Goal: Obtain resource: Download file/media

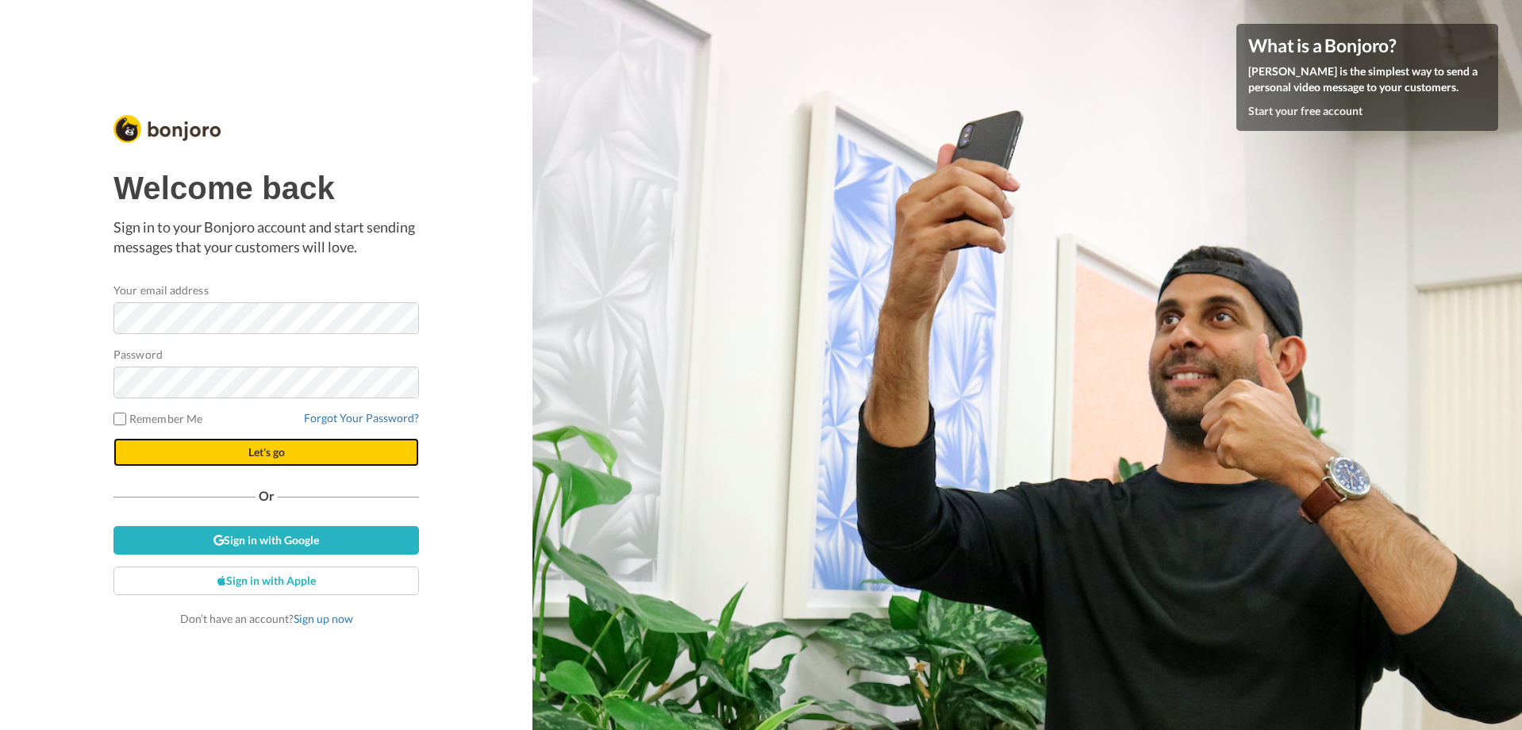
click at [248, 452] on span "Let's go" at bounding box center [266, 451] width 37 height 13
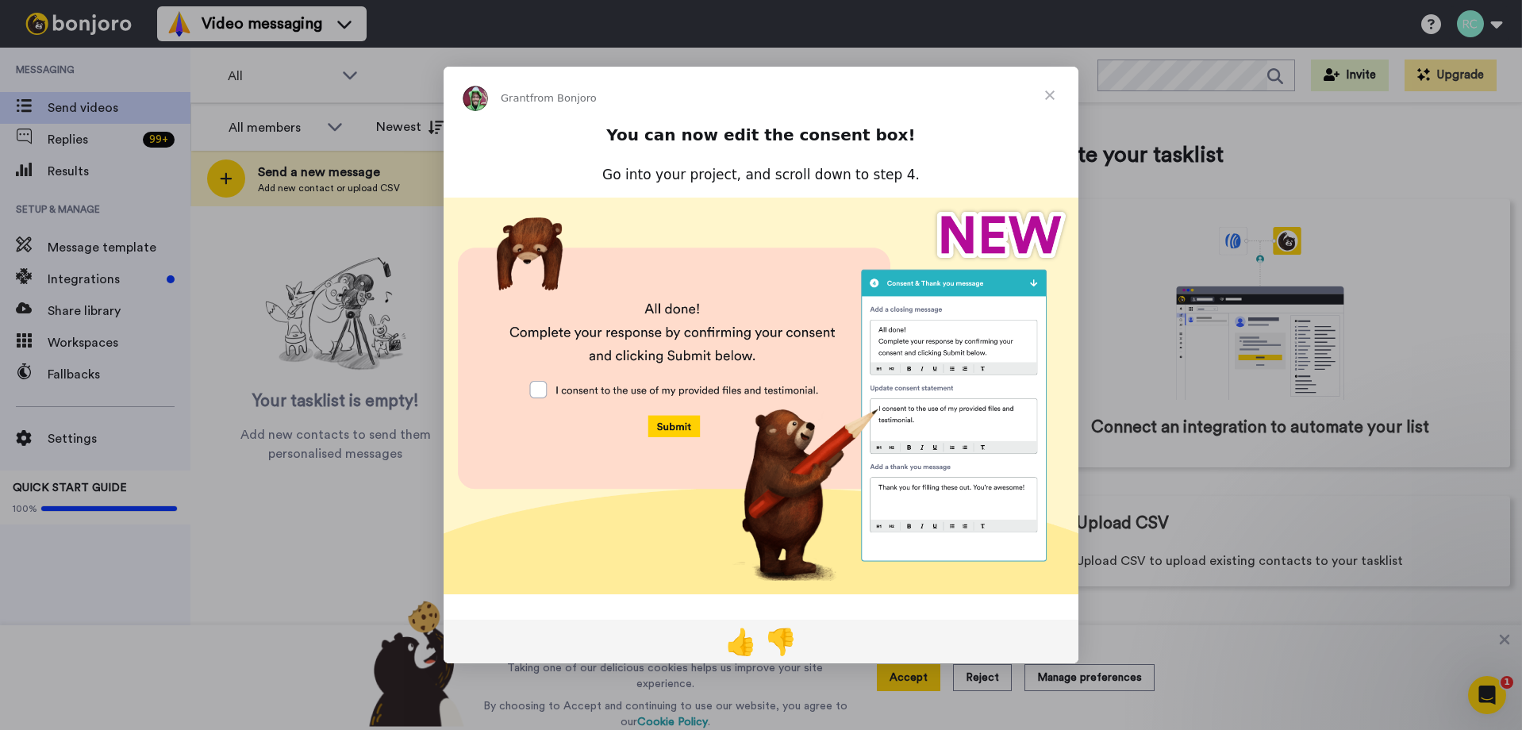
click at [538, 389] on img "Intercom messenger" at bounding box center [761, 396] width 635 height 397
click at [1044, 90] on span "Close" at bounding box center [1049, 95] width 57 height 57
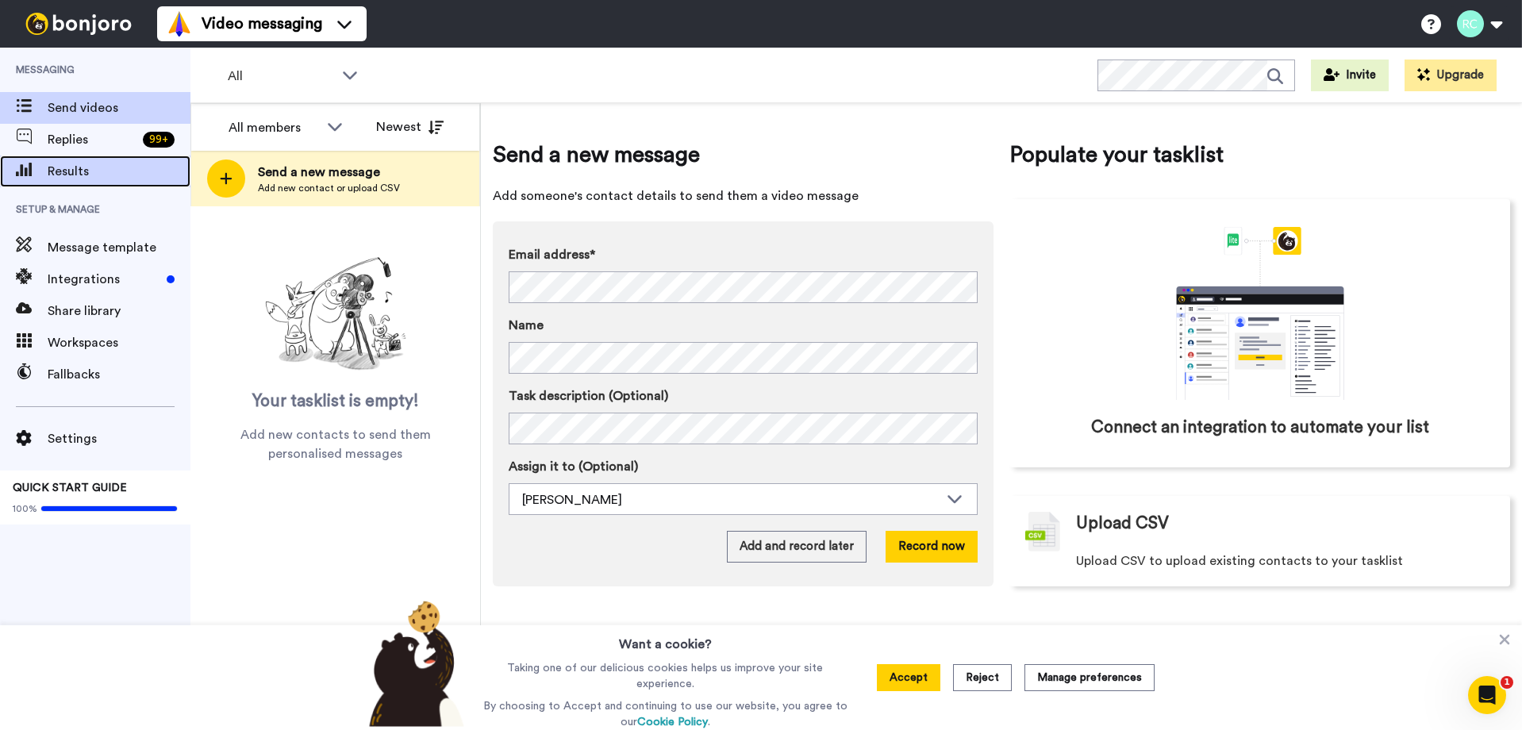
click at [69, 180] on span "Results" at bounding box center [119, 171] width 143 height 19
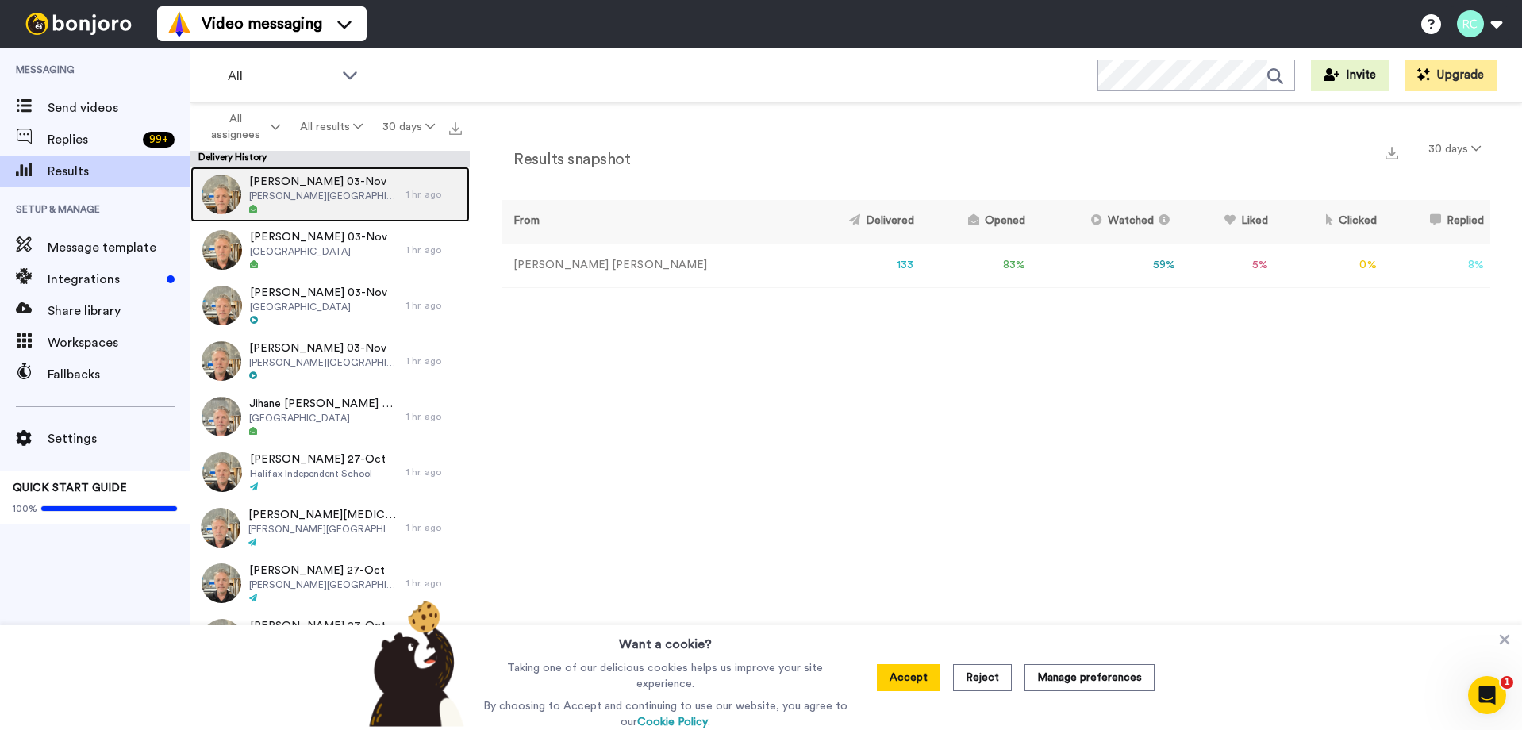
click at [255, 211] on icon at bounding box center [253, 209] width 8 height 8
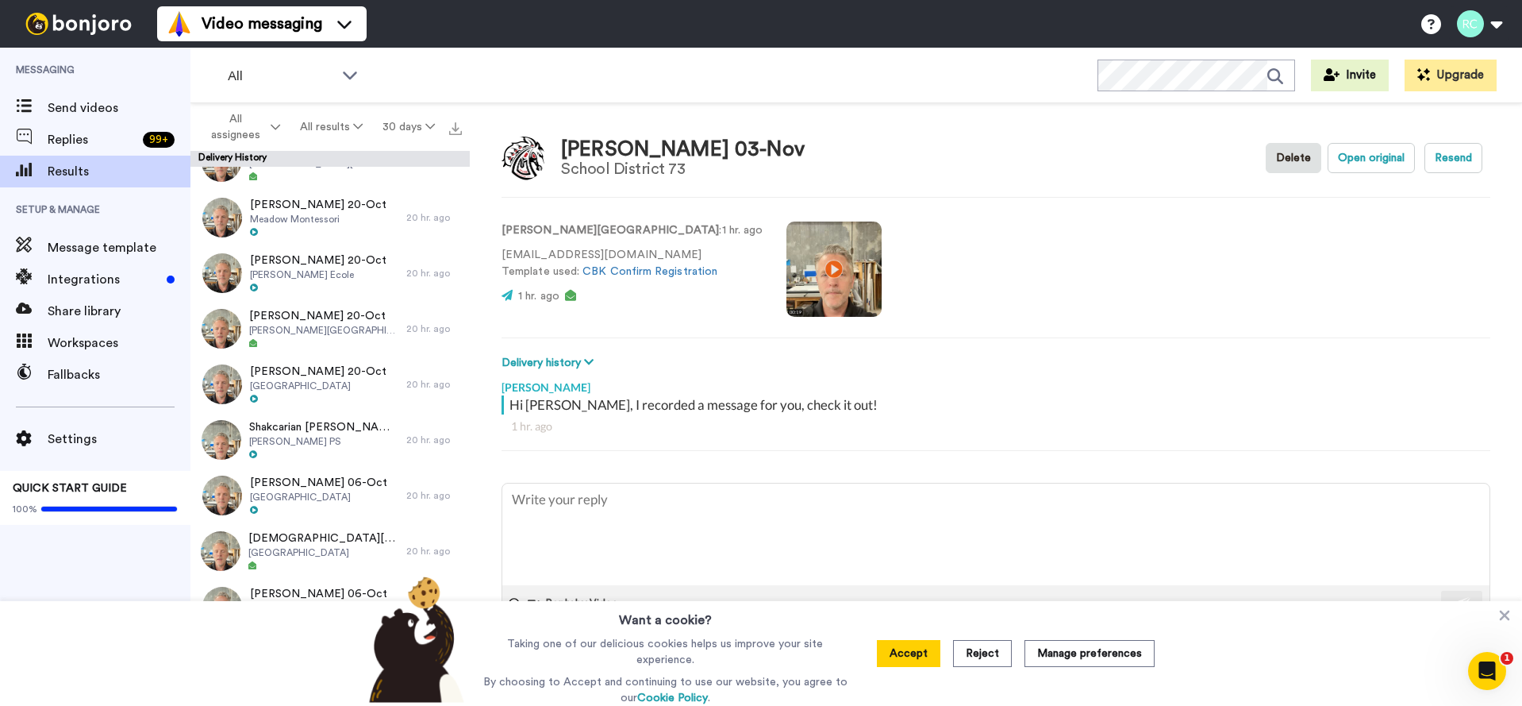
scroll to position [2643, 0]
type textarea "x"
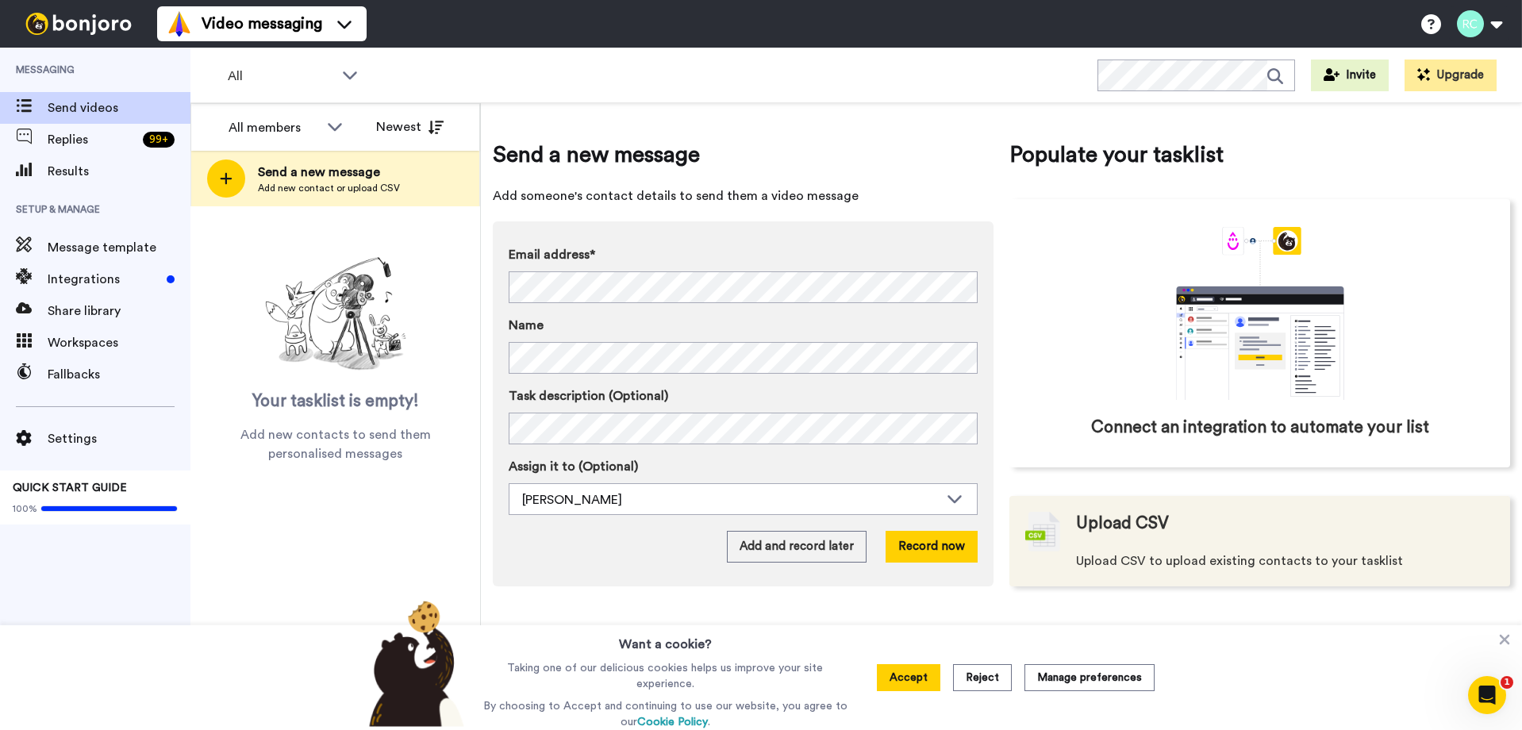
click at [1056, 537] on img at bounding box center [1042, 532] width 35 height 40
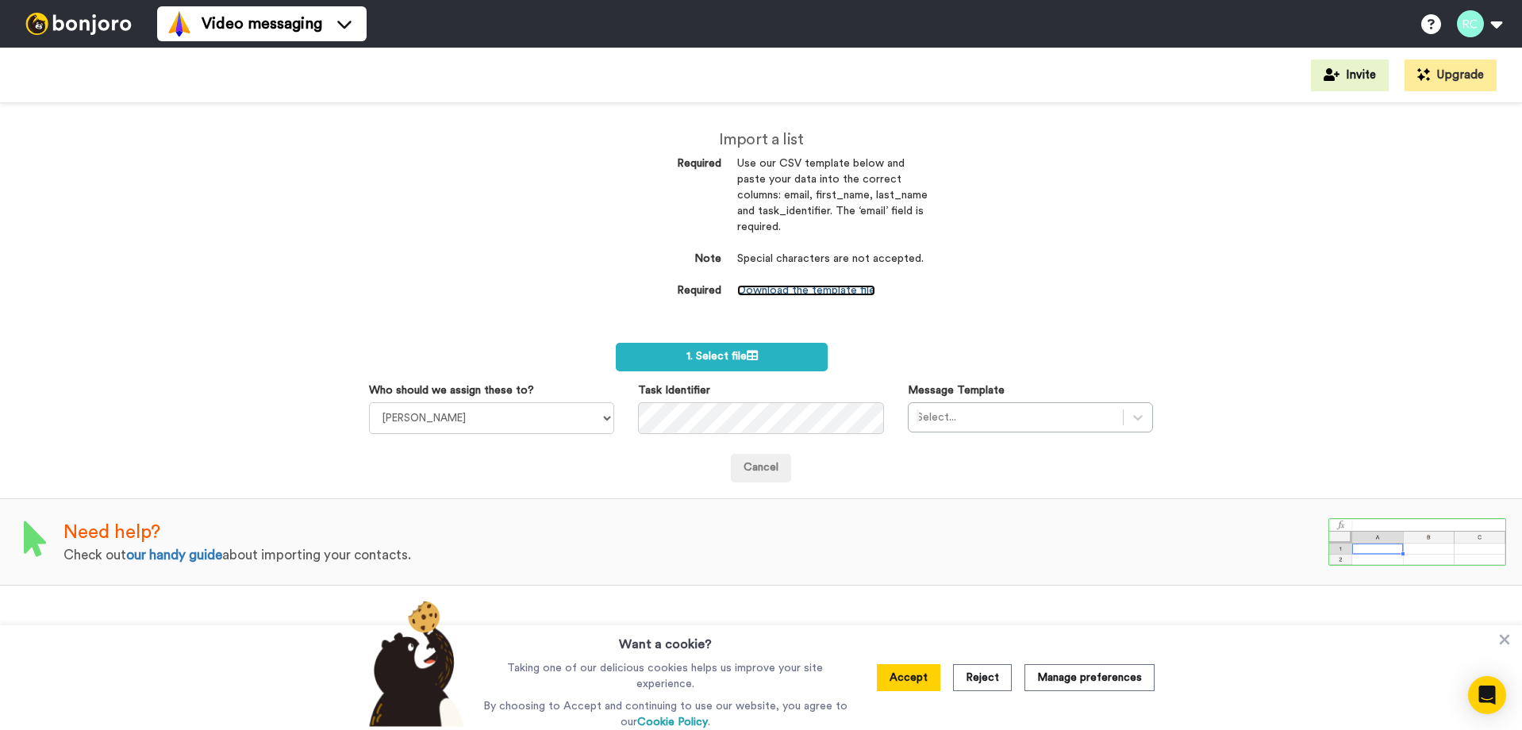
click at [800, 294] on link "Download the template file" at bounding box center [806, 290] width 138 height 11
click at [1005, 418] on div at bounding box center [1016, 417] width 199 height 19
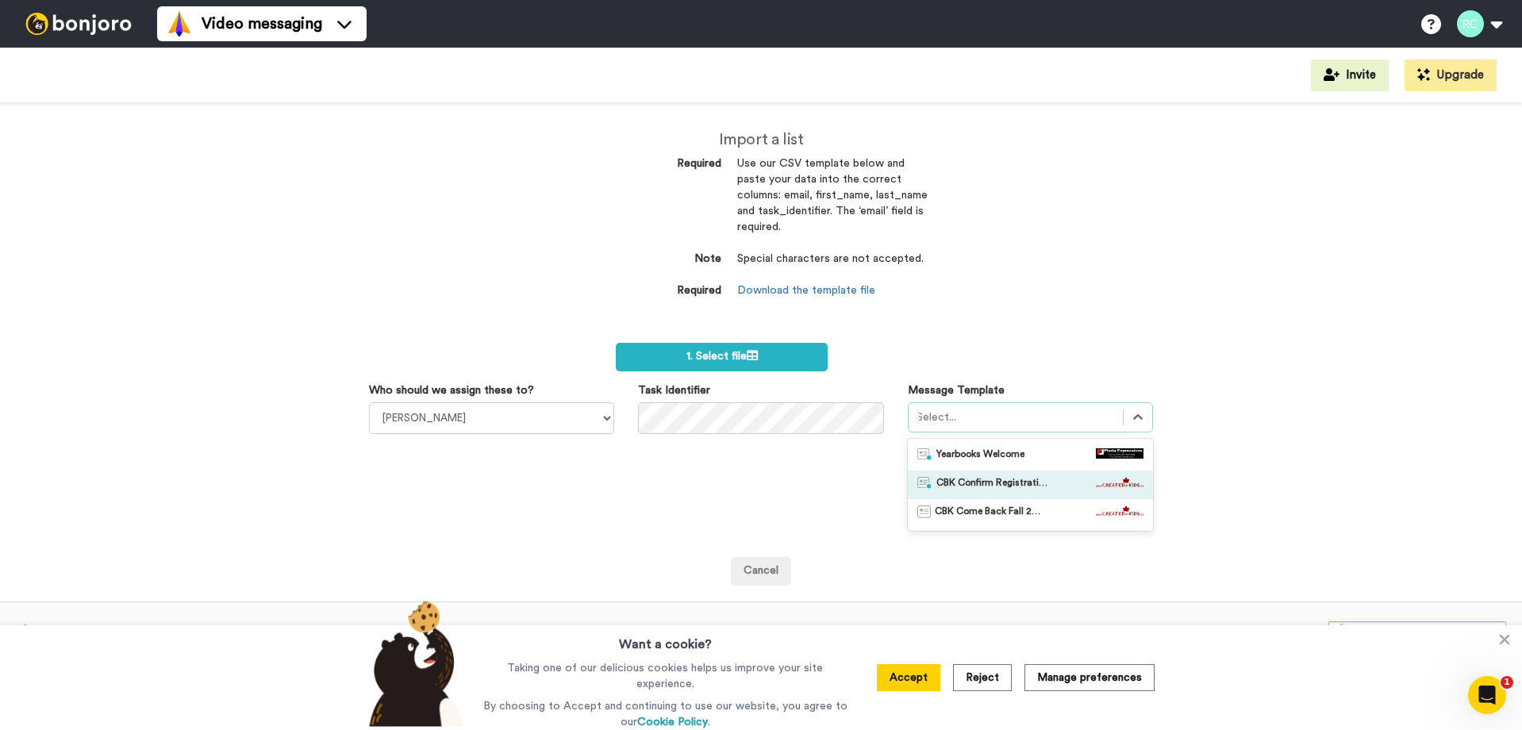
click at [972, 484] on span "CBK Confirm Registration" at bounding box center [991, 485] width 111 height 16
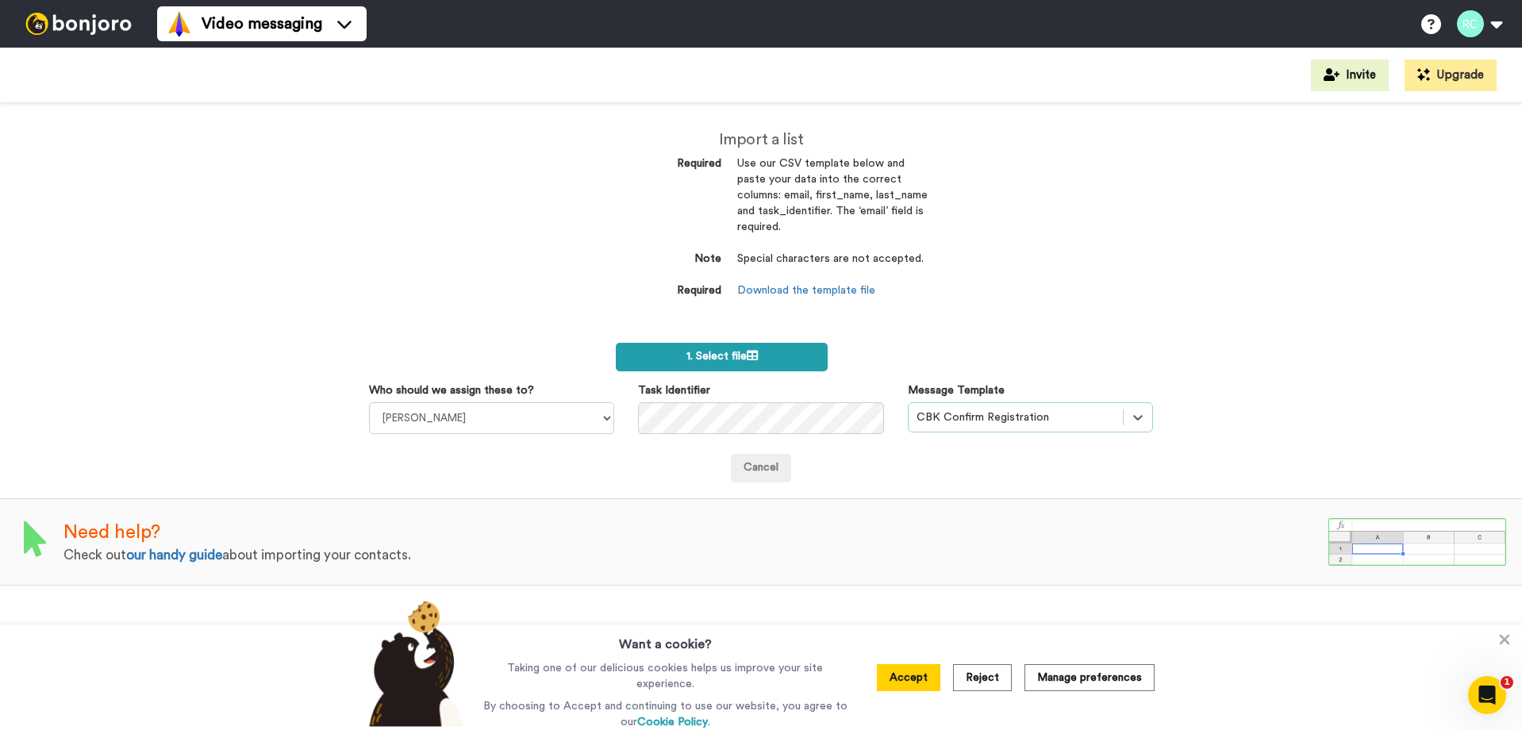
click at [753, 358] on icon at bounding box center [752, 355] width 11 height 11
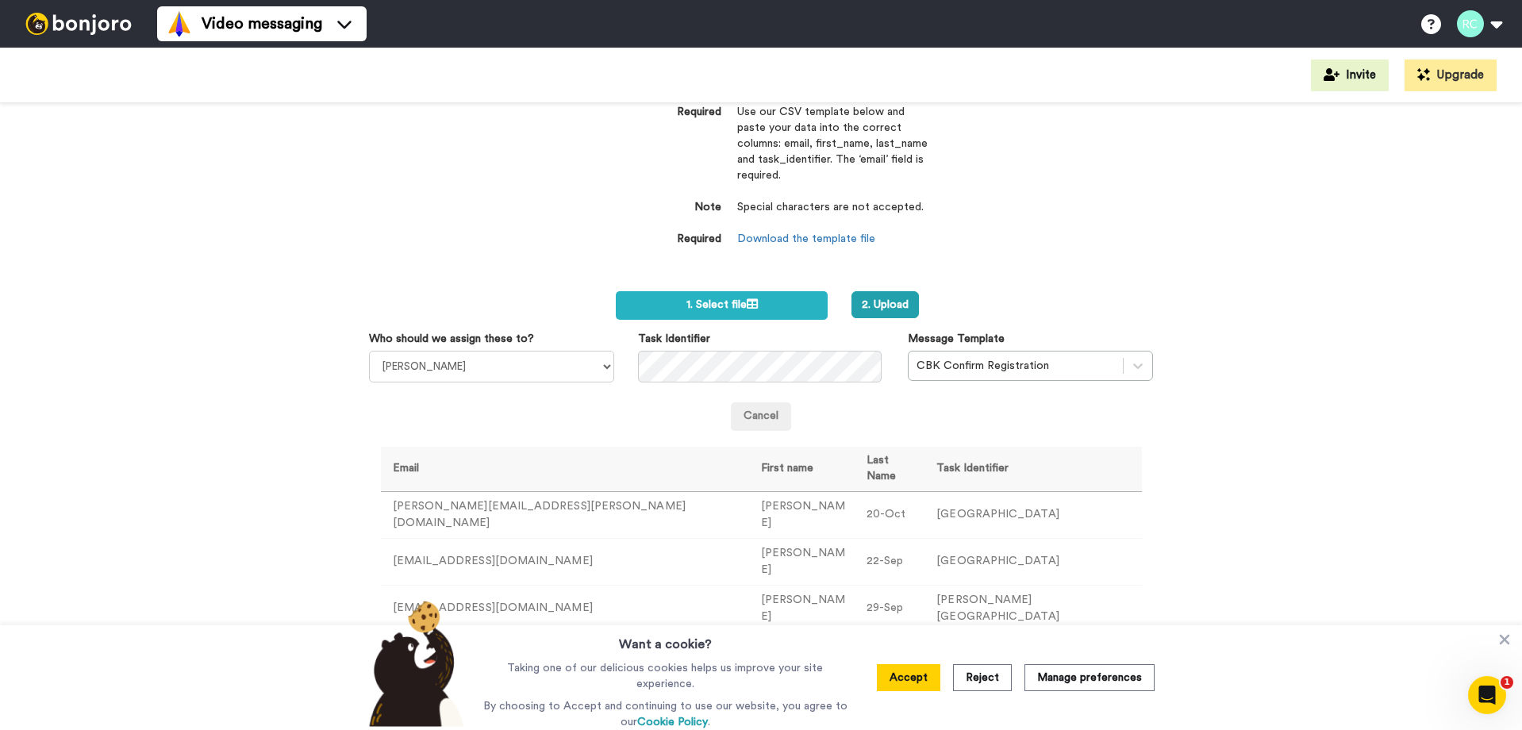
scroll to position [79, 0]
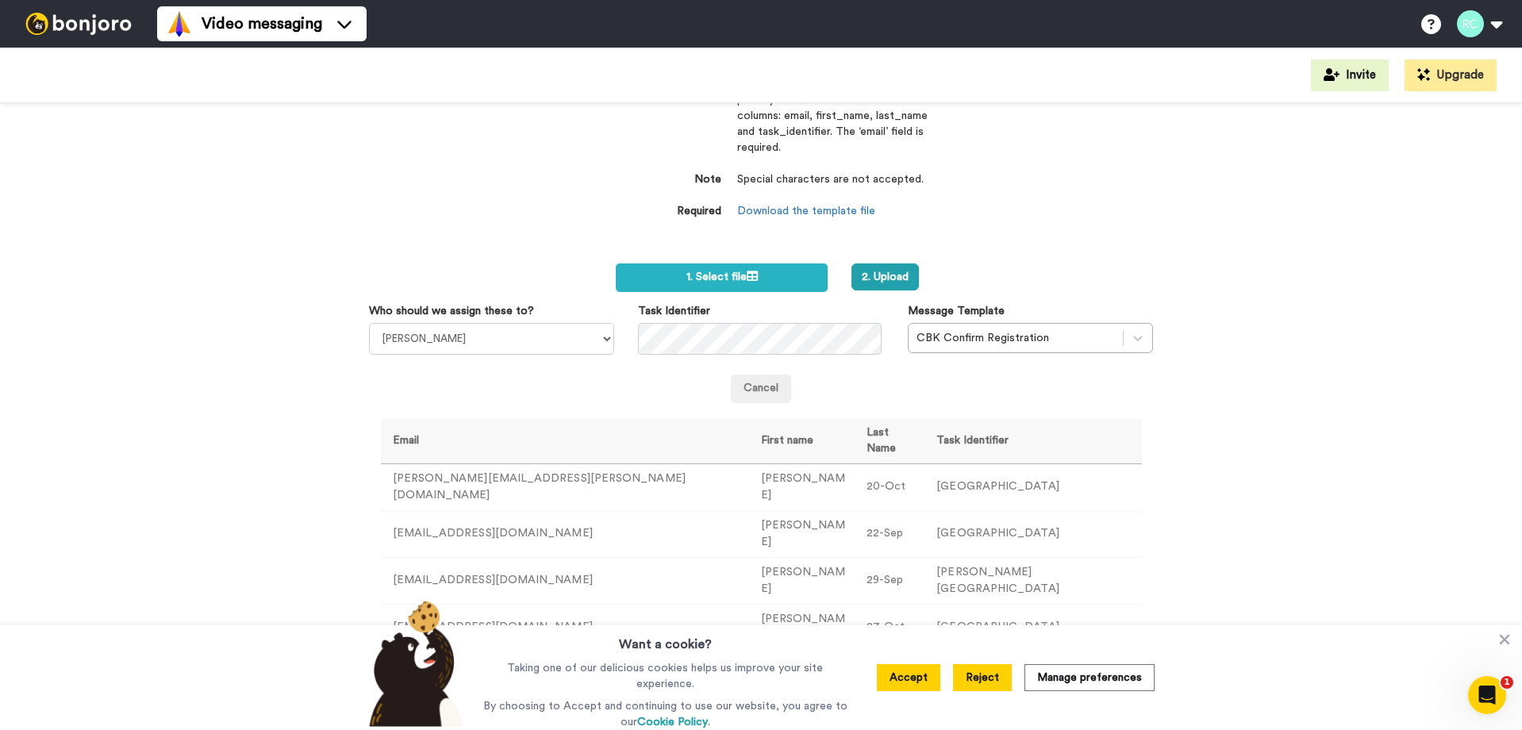
click at [978, 678] on button "Reject" at bounding box center [982, 677] width 59 height 27
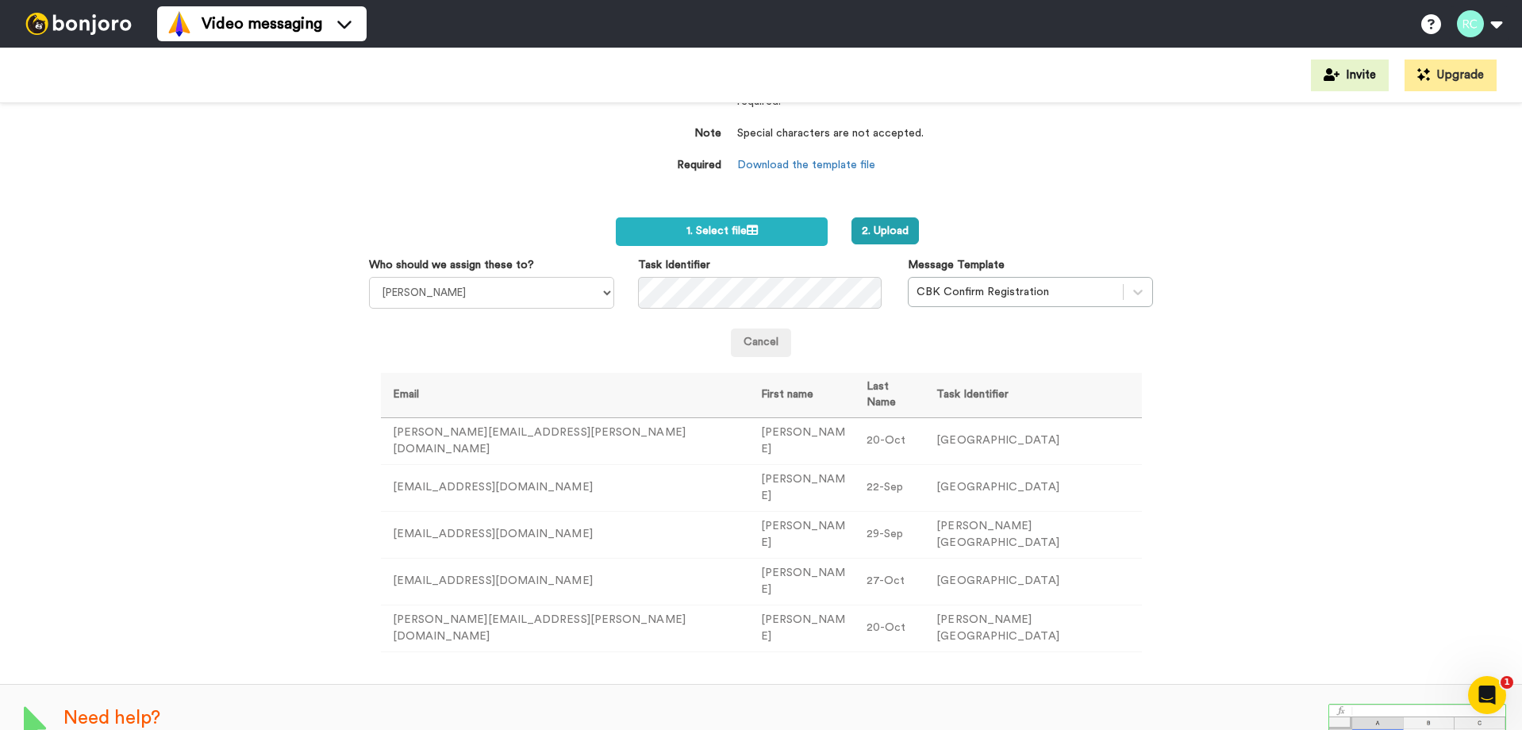
scroll to position [149, 0]
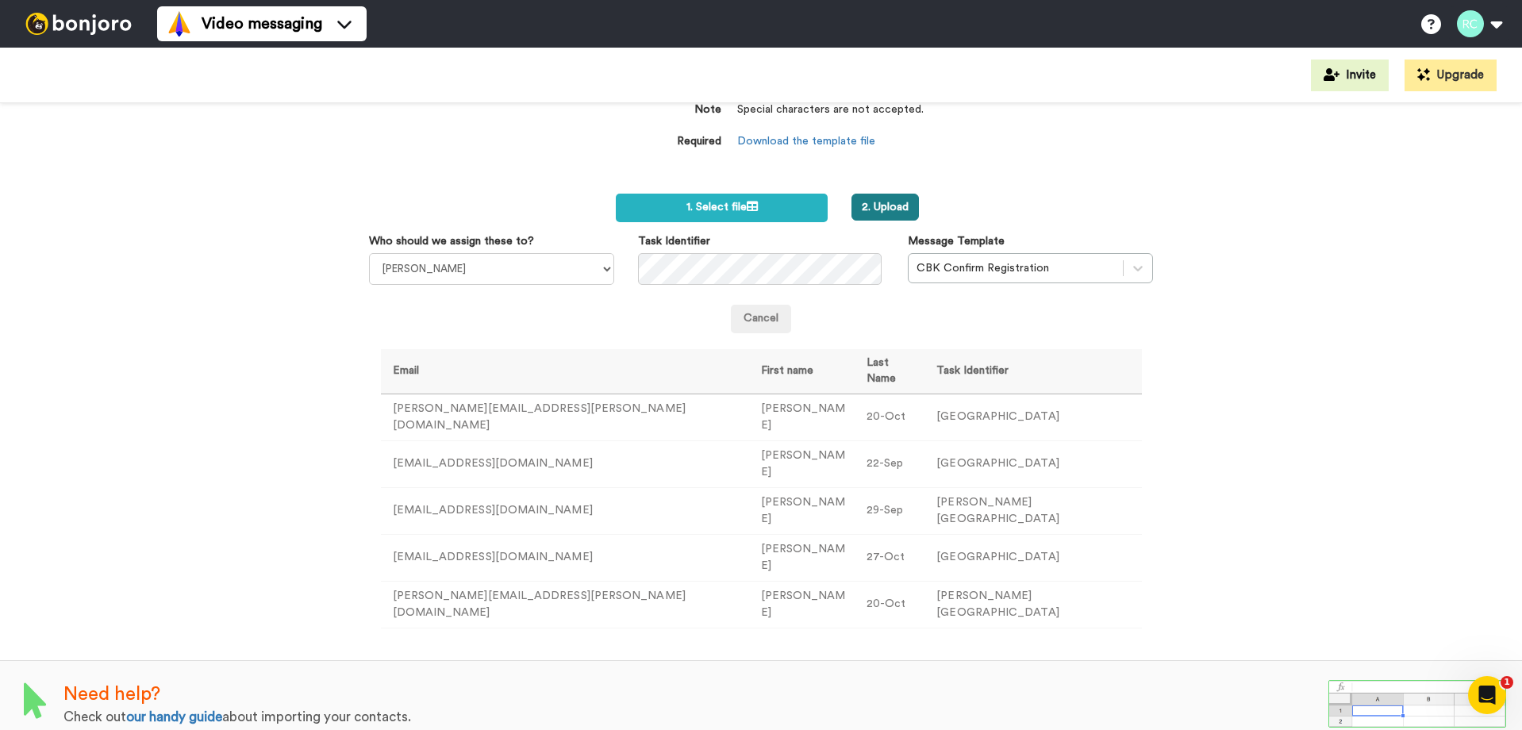
click at [875, 209] on button "2. Upload" at bounding box center [885, 207] width 67 height 27
